Goal: Find specific page/section: Find specific page/section

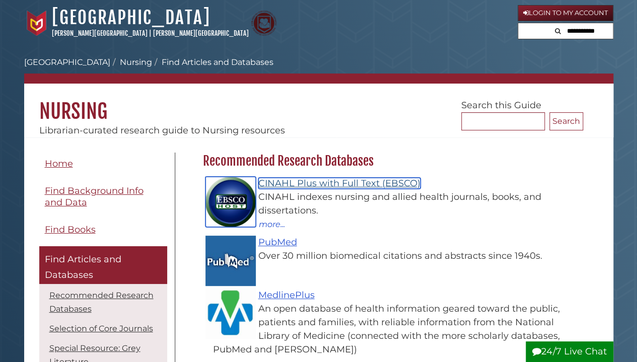
click at [398, 183] on link "CINAHL Plus with Full Text (EBSCO)" at bounding box center [339, 183] width 162 height 11
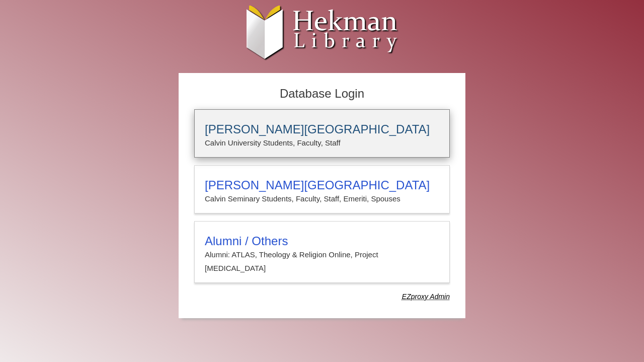
type input "**********"
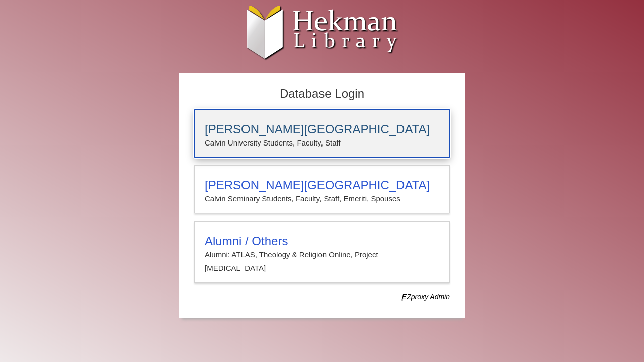
click at [324, 129] on h3 "[PERSON_NAME][GEOGRAPHIC_DATA]" at bounding box center [322, 129] width 235 height 14
